Goal: Task Accomplishment & Management: Use online tool/utility

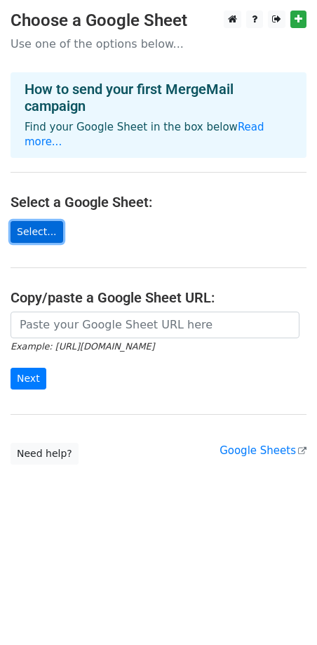
click at [51, 243] on link "Select..." at bounding box center [37, 232] width 53 height 22
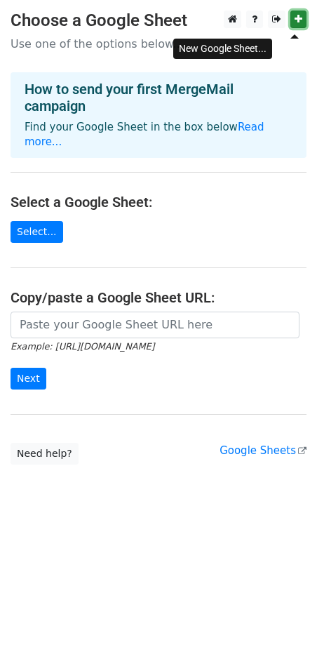
click at [300, 22] on icon at bounding box center [299, 19] width 8 height 10
click at [62, 243] on link "Select..." at bounding box center [37, 232] width 53 height 22
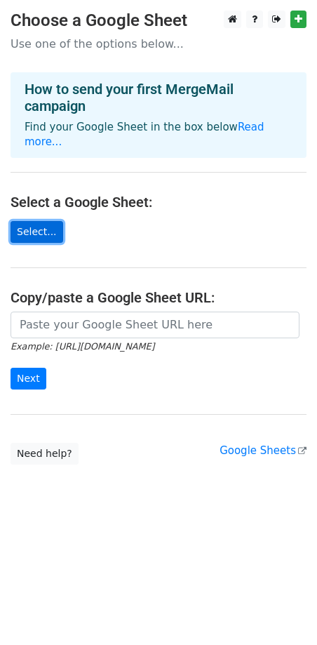
click at [58, 243] on link "Select..." at bounding box center [37, 232] width 53 height 22
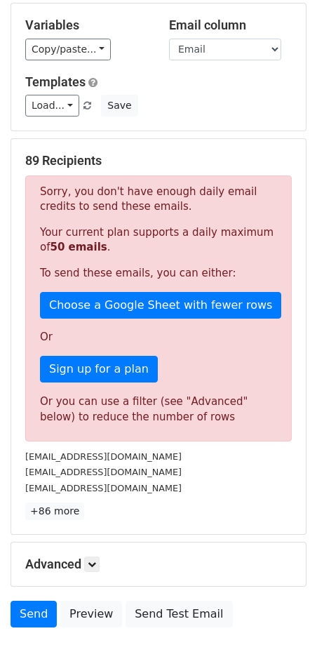
scroll to position [155, 0]
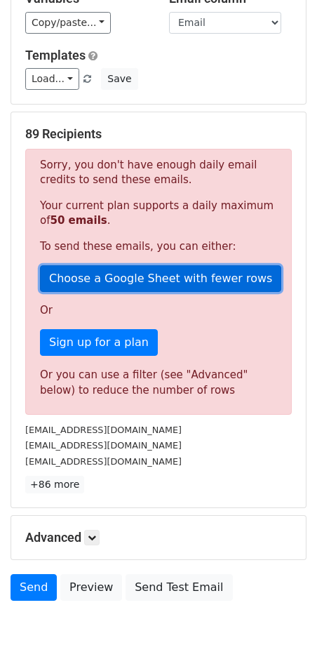
click at [130, 292] on link "Choose a Google Sheet with fewer rows" at bounding box center [160, 278] width 241 height 27
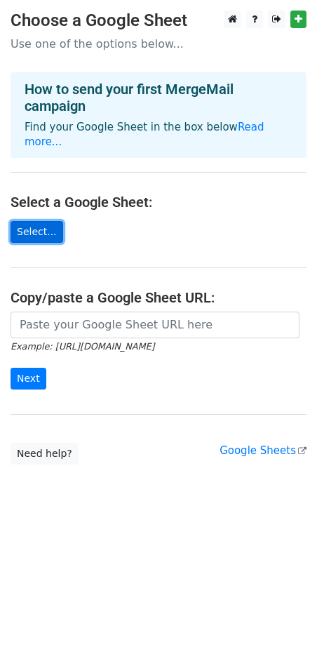
click at [62, 243] on link "Select..." at bounding box center [37, 232] width 53 height 22
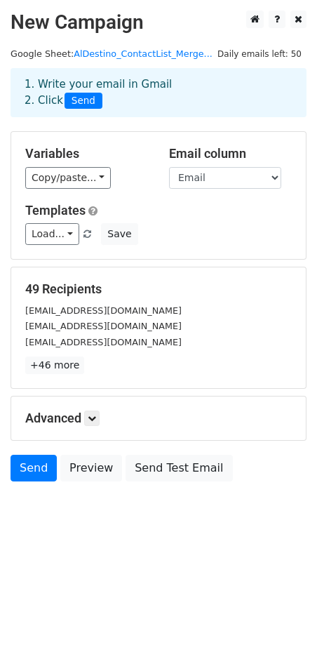
scroll to position [69, 0]
click at [96, 423] on icon at bounding box center [92, 418] width 8 height 8
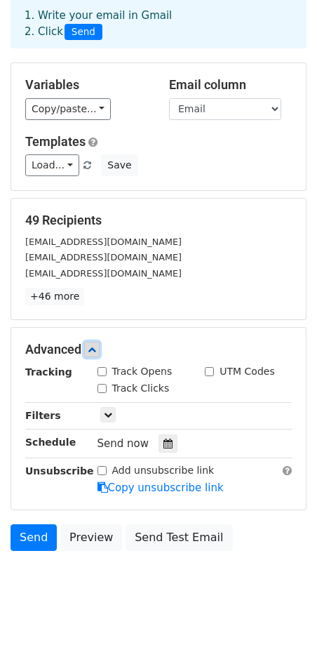
click at [96, 354] on icon at bounding box center [92, 349] width 8 height 8
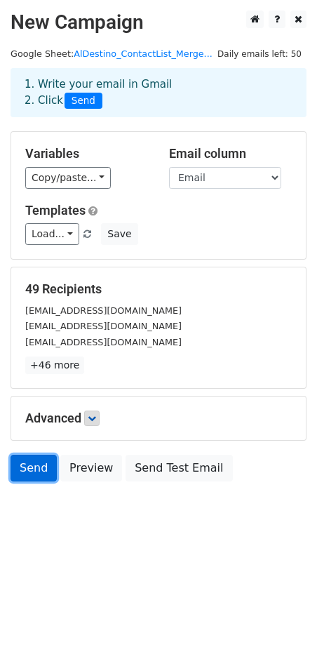
click at [43, 481] on link "Send" at bounding box center [34, 468] width 46 height 27
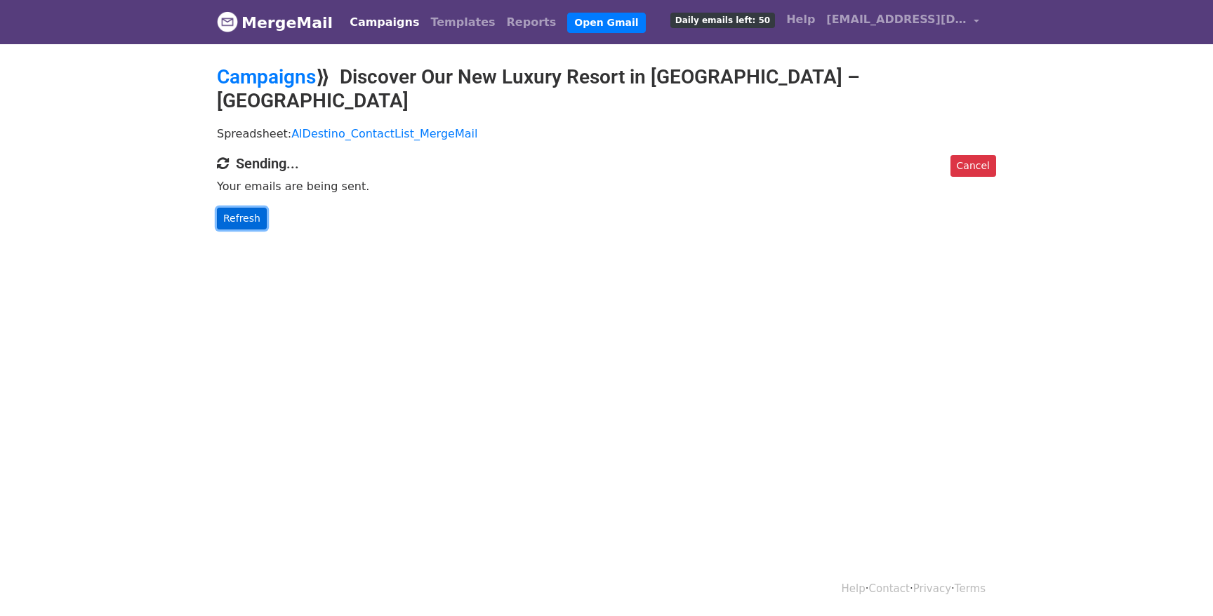
click at [257, 208] on link "Refresh" at bounding box center [242, 219] width 50 height 22
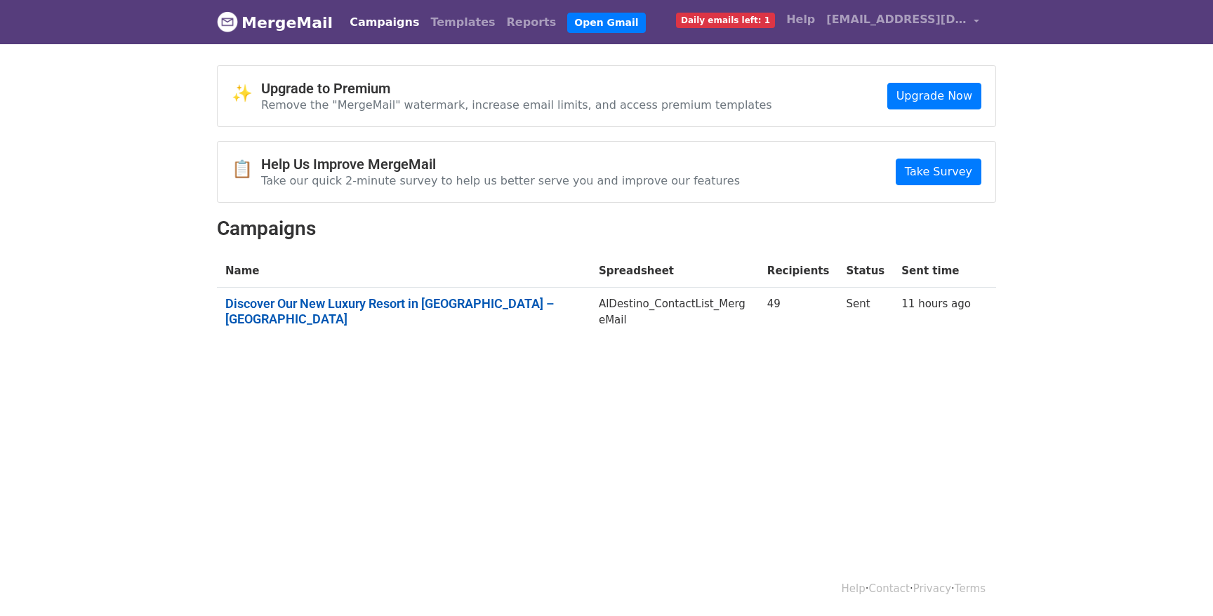
click at [358, 326] on link "Discover Our New Luxury Resort in Marrakech – Al Destino Palmeraie" at bounding box center [403, 311] width 357 height 30
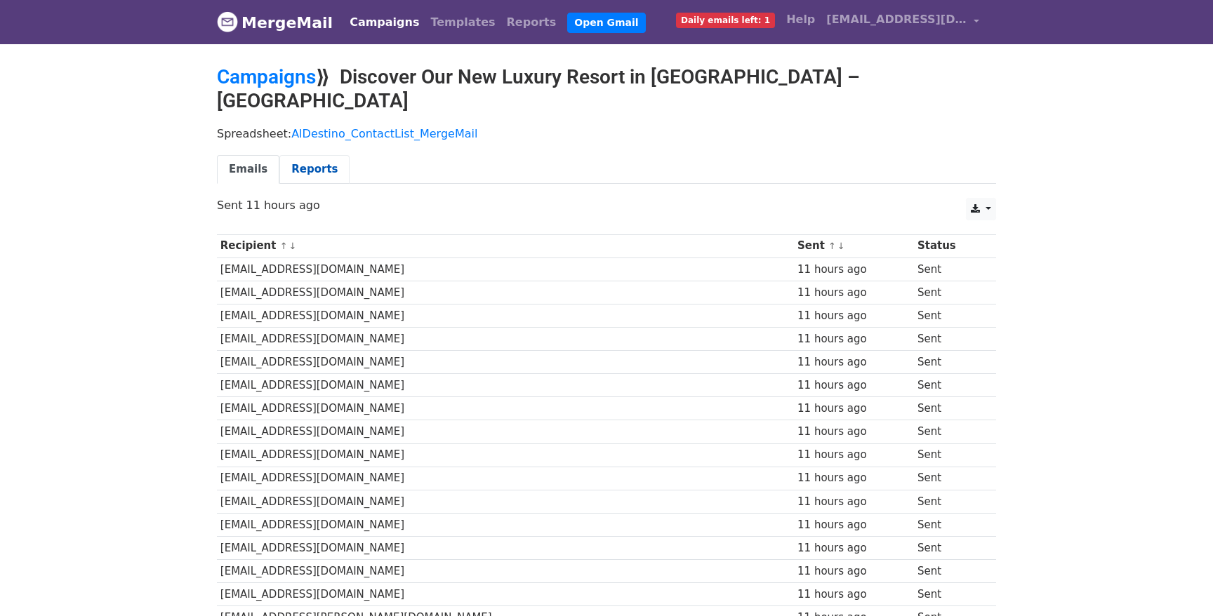
click at [302, 158] on link "Reports" at bounding box center [314, 169] width 70 height 29
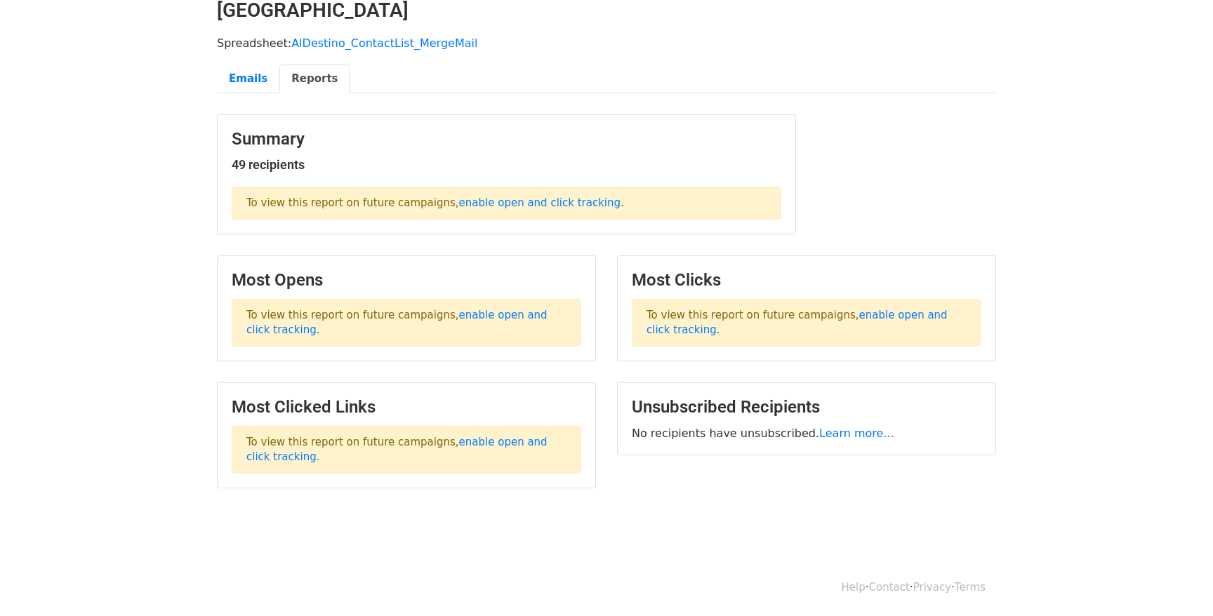
scroll to position [163, 0]
click at [882, 309] on link "enable open and click tracking" at bounding box center [796, 322] width 301 height 27
